Goal: Information Seeking & Learning: Understand process/instructions

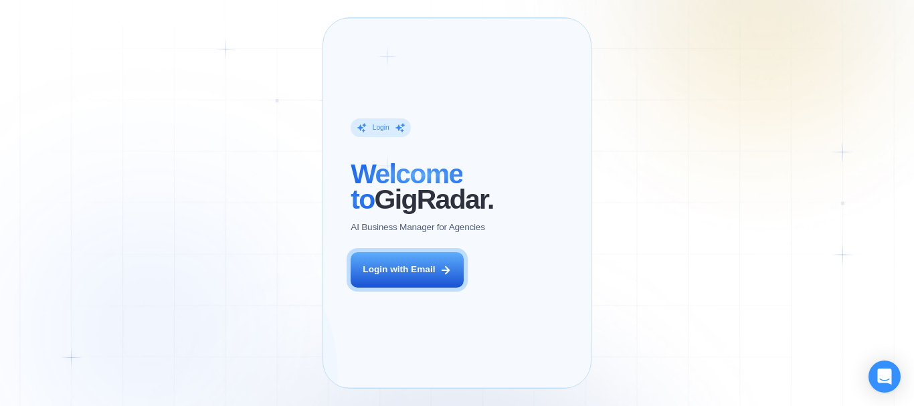
click at [422, 276] on button "Login with Email" at bounding box center [407, 269] width 113 height 35
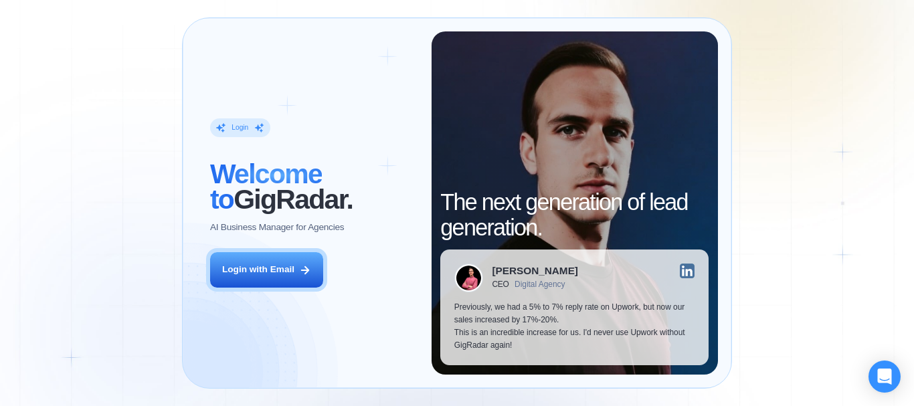
click at [563, 193] on h2 "The next generation of lead generation." at bounding box center [574, 215] width 268 height 50
click at [521, 312] on p "Previously, we had a 5% to 7% reply rate on Upwork, but now our sales increased…" at bounding box center [574, 326] width 241 height 50
click at [572, 337] on p "Previously, we had a 5% to 7% reply rate on Upwork, but now our sales increased…" at bounding box center [574, 326] width 241 height 50
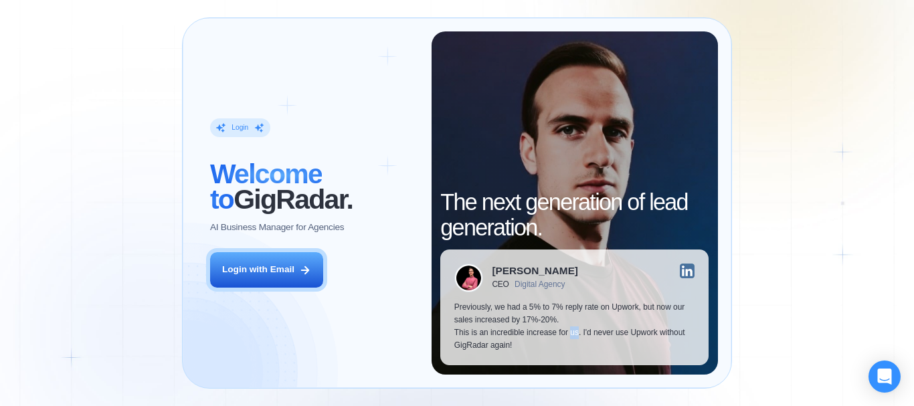
click at [572, 337] on p "Previously, we had a 5% to 7% reply rate on Upwork, but now our sales increased…" at bounding box center [574, 326] width 241 height 50
click at [612, 336] on p "Previously, we had a 5% to 7% reply rate on Upwork, but now our sales increased…" at bounding box center [574, 326] width 241 height 50
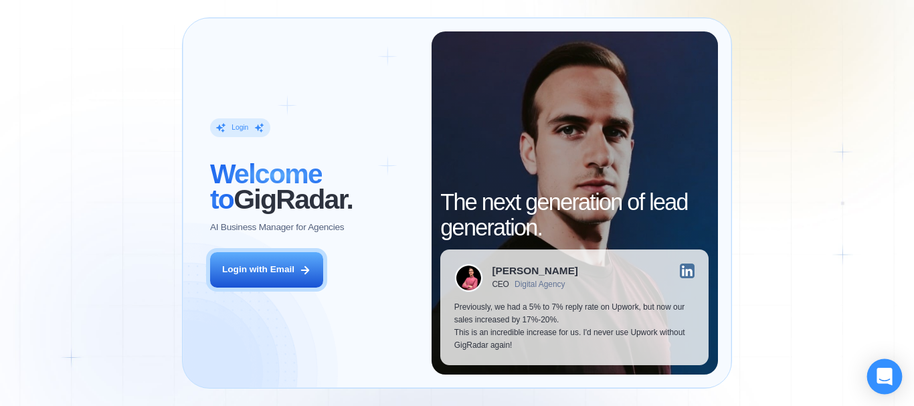
click at [871, 371] on div "Open Intercom Messenger" at bounding box center [884, 376] width 35 height 35
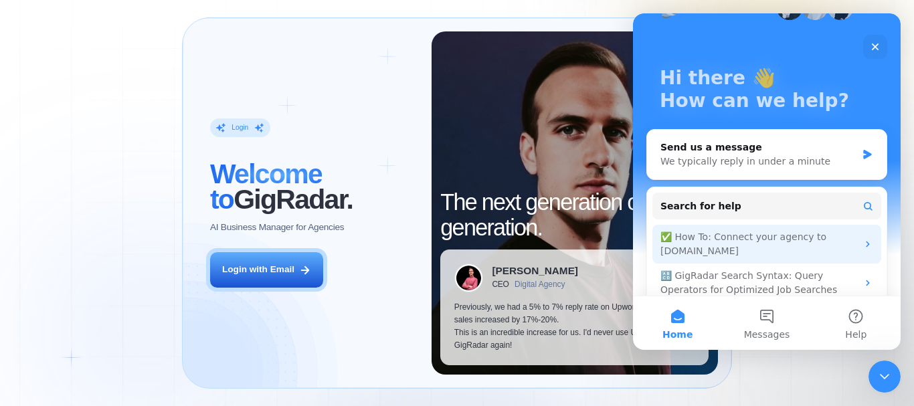
scroll to position [134, 0]
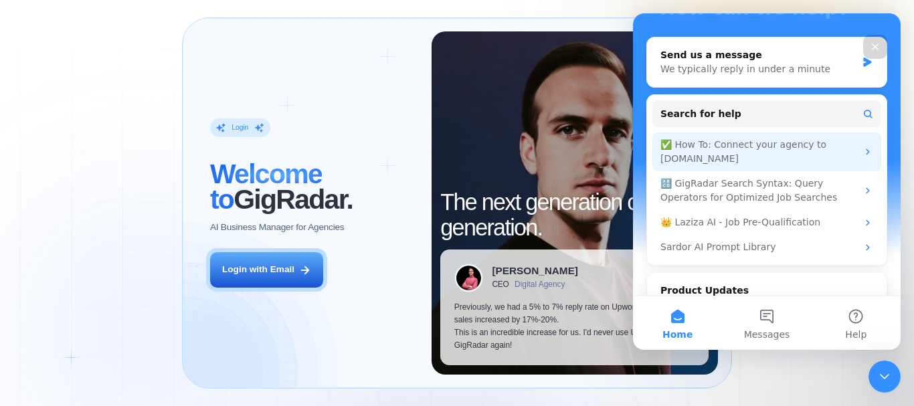
click at [766, 147] on div "✅ How To: Connect your agency to [DOMAIN_NAME]" at bounding box center [759, 152] width 197 height 28
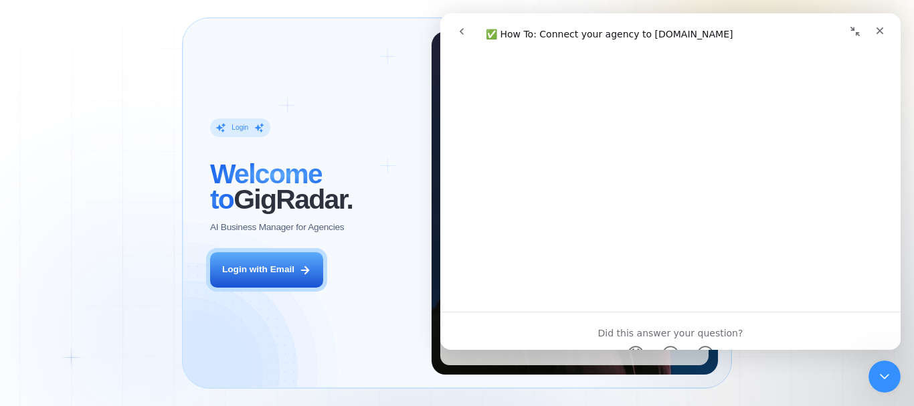
scroll to position [2133, 0]
click at [861, 39] on button "Collapse window" at bounding box center [855, 31] width 25 height 25
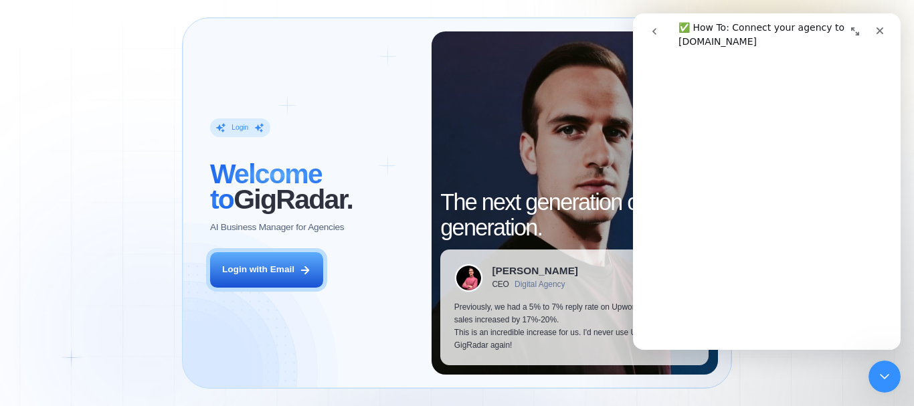
scroll to position [2125, 0]
click at [885, 22] on div "Close" at bounding box center [880, 31] width 24 height 24
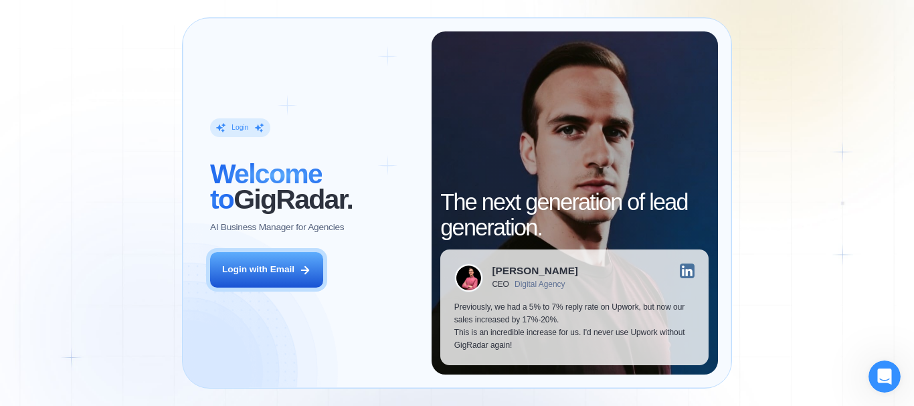
scroll to position [0, 0]
click at [823, 98] on div "Login ‍ Welcome to GigRadar. AI Business Manager for Agencies Login with Email …" at bounding box center [457, 203] width 914 height 406
